Goal: Task Accomplishment & Management: Use online tool/utility

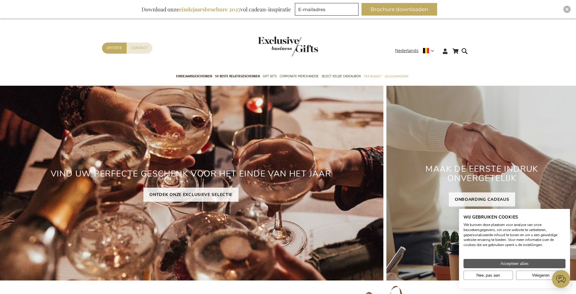
type input "administrator"
click at [501, 264] on span "Accepteer alles" at bounding box center [515, 264] width 28 height 6
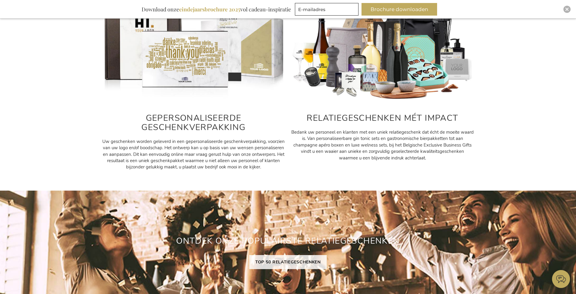
scroll to position [249, 0]
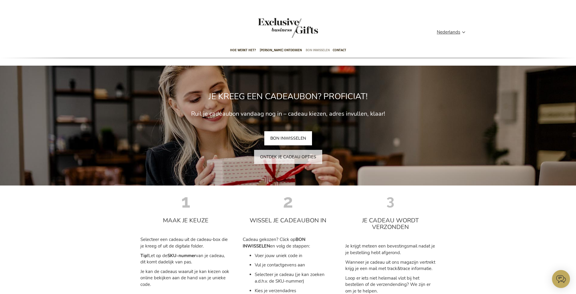
type input "administrator"
click at [319, 48] on span "Bon inwisselen" at bounding box center [318, 50] width 24 height 14
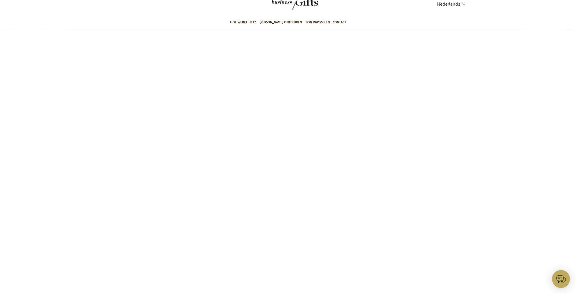
scroll to position [30, 0]
type input "administrator"
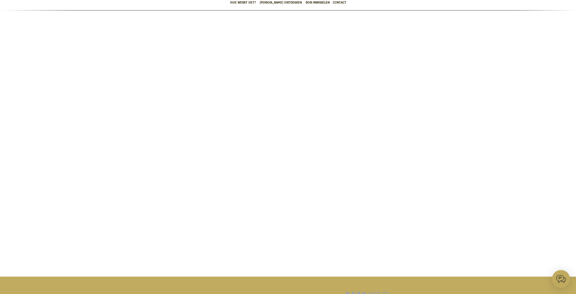
scroll to position [46, 0]
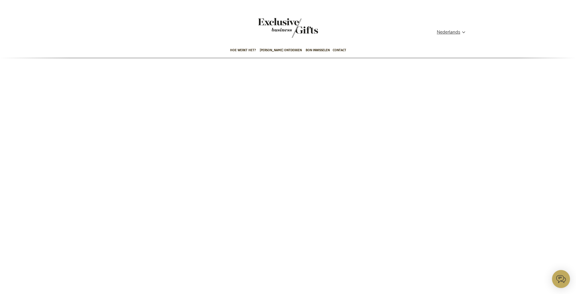
scroll to position [0, 0]
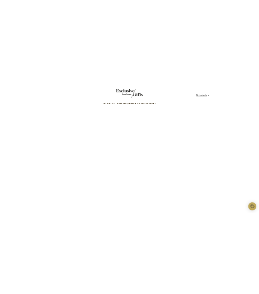
scroll to position [0, 0]
